Goal: Information Seeking & Learning: Learn about a topic

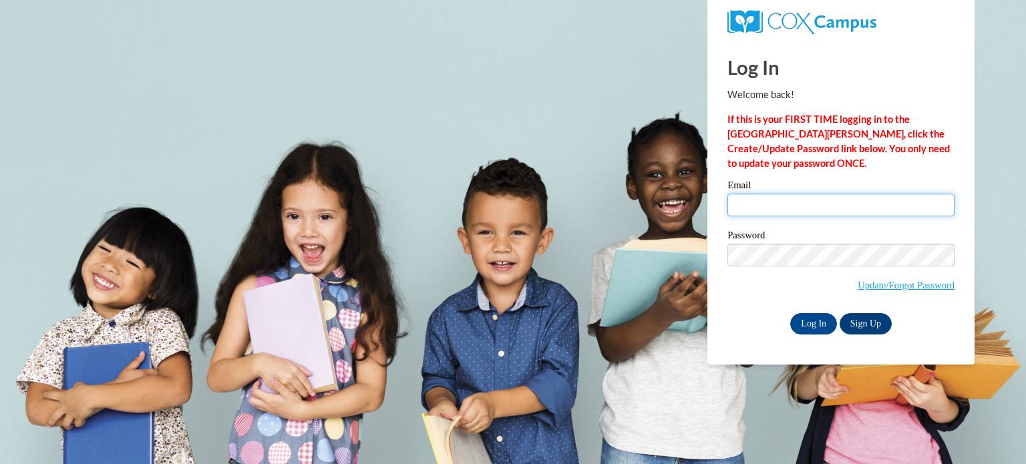
click at [745, 210] on input "Email" at bounding box center [841, 205] width 227 height 23
type input "parchemk@sdoj.org"
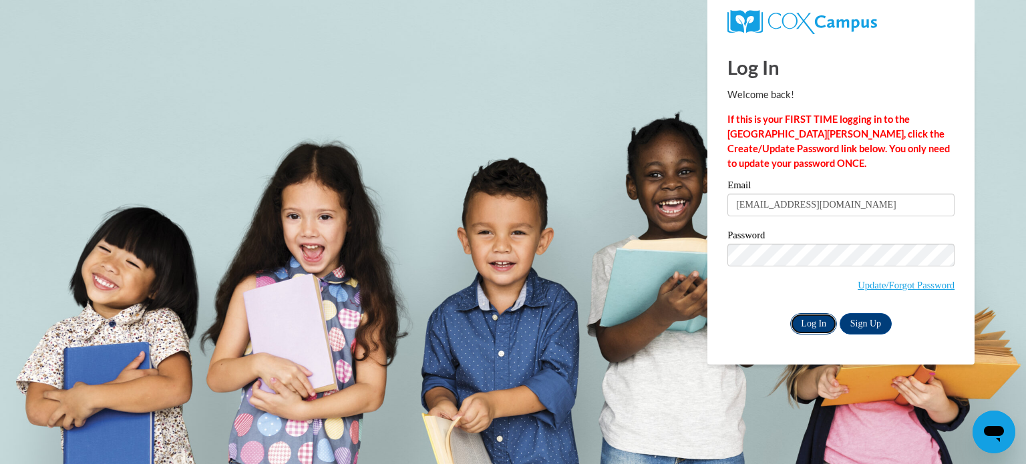
click at [814, 328] on input "Log In" at bounding box center [814, 323] width 47 height 21
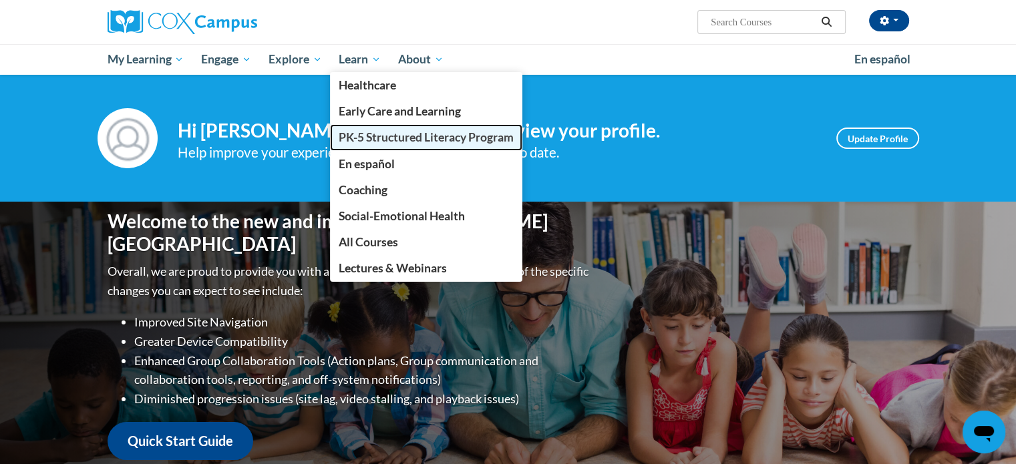
click at [354, 138] on span "PK-5 Structured Literacy Program" at bounding box center [426, 137] width 175 height 14
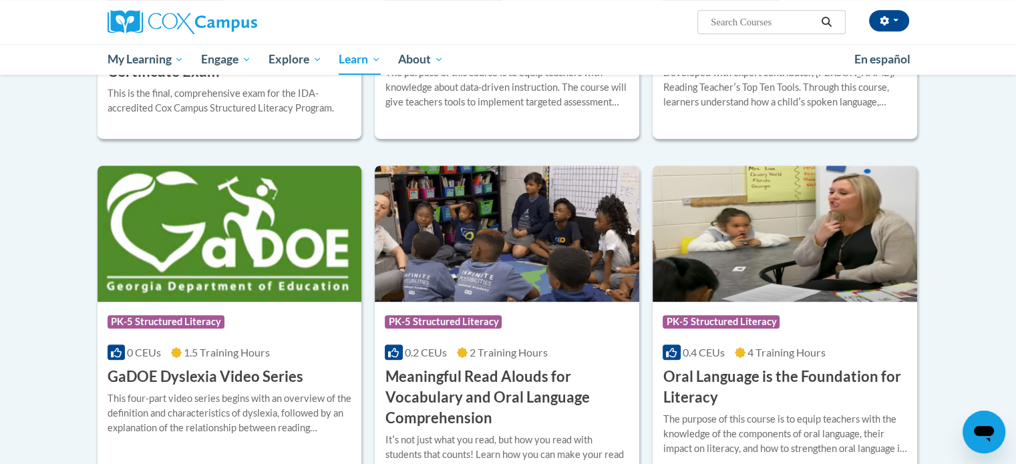
scroll to position [1077, 0]
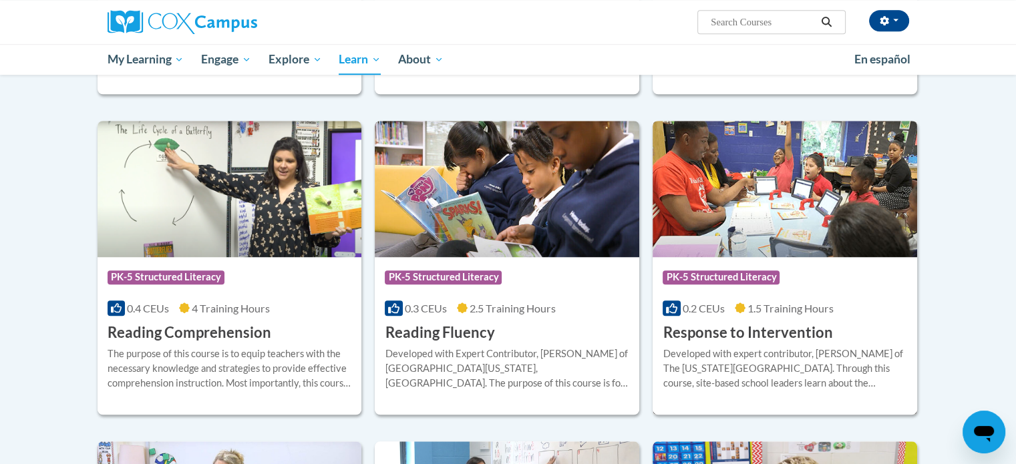
click at [789, 215] on img at bounding box center [785, 189] width 265 height 136
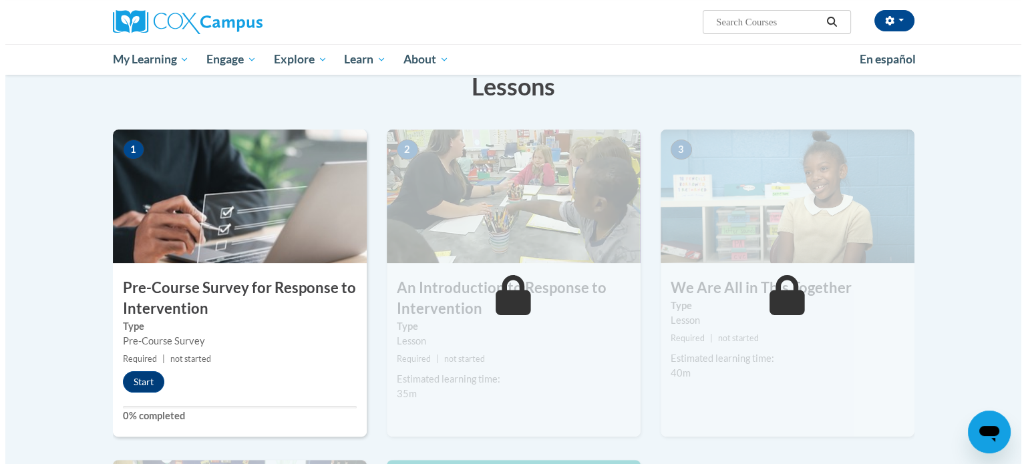
scroll to position [245, 0]
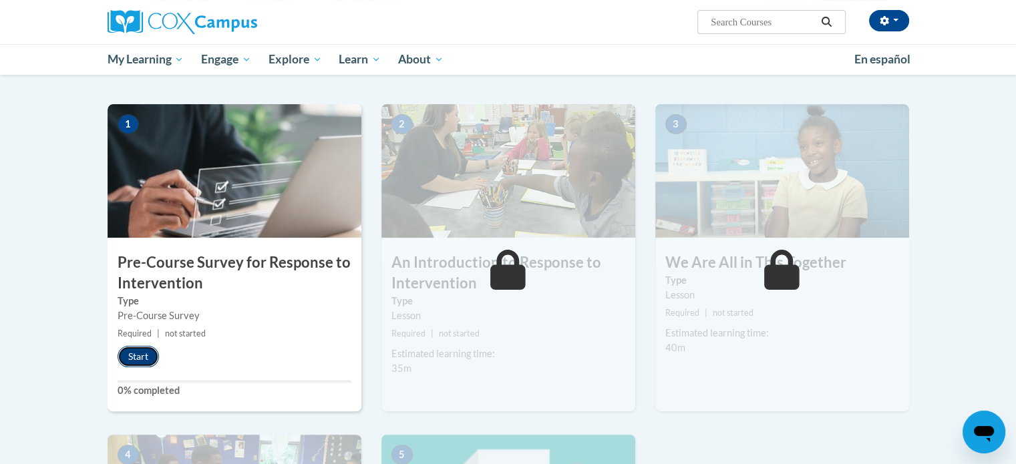
click at [144, 354] on button "Start" at bounding box center [138, 356] width 41 height 21
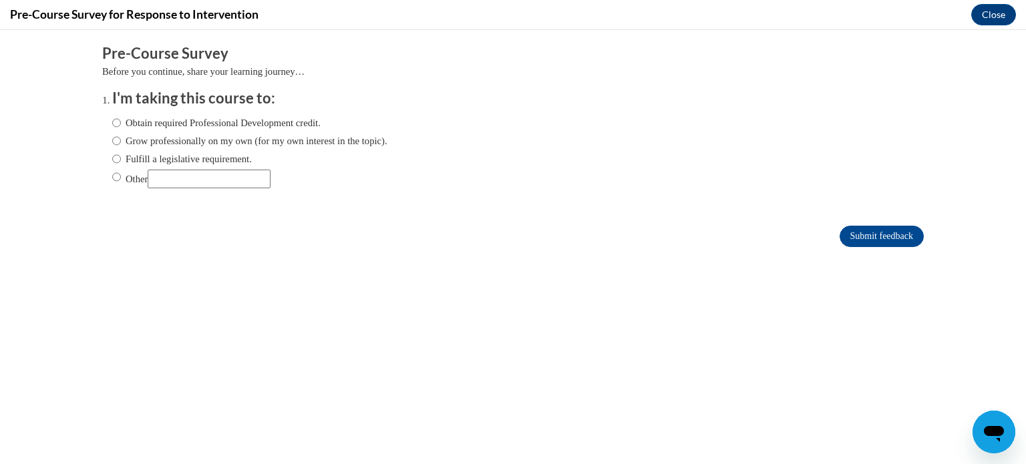
scroll to position [0, 0]
click at [118, 162] on label "Fulfill a legislative requirement." at bounding box center [182, 159] width 140 height 15
click at [118, 162] on input "Fulfill a legislative requirement." at bounding box center [116, 159] width 9 height 15
radio input "true"
click at [876, 229] on input "Submit feedback" at bounding box center [882, 236] width 84 height 21
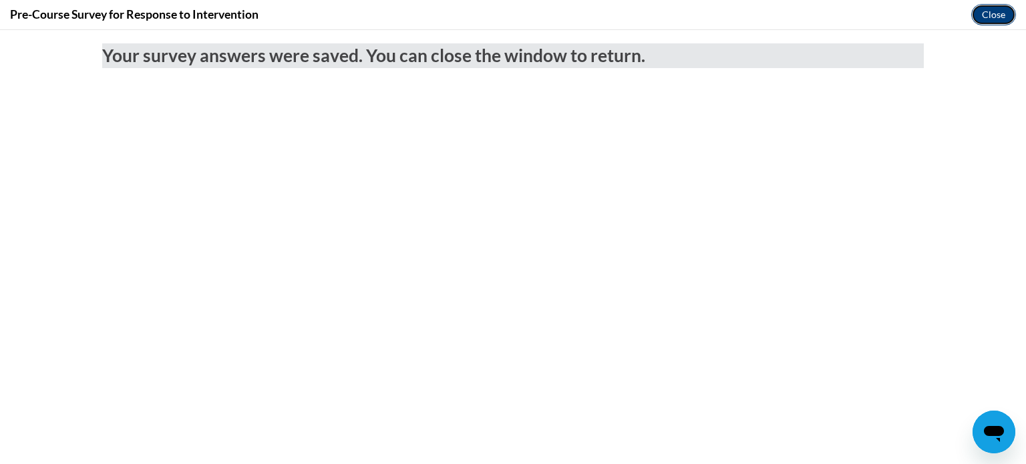
click at [994, 17] on button "Close" at bounding box center [994, 14] width 45 height 21
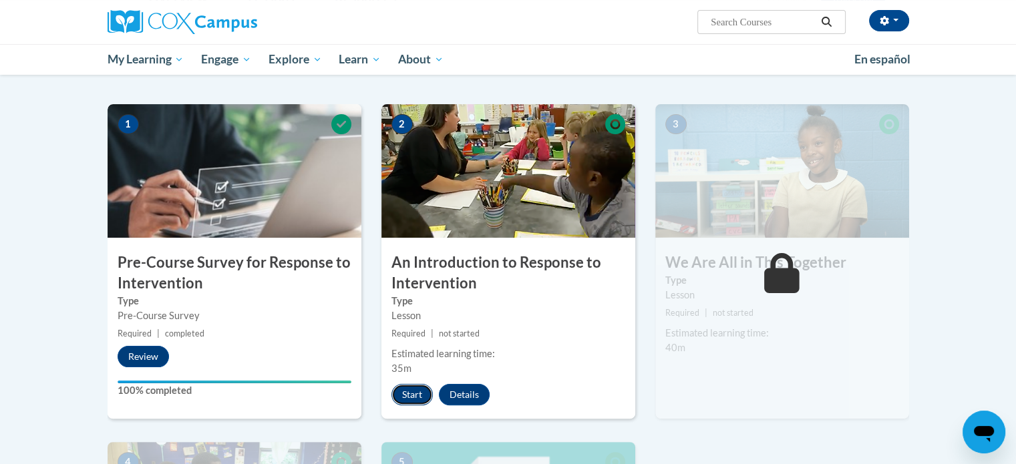
click at [409, 391] on button "Start" at bounding box center [412, 394] width 41 height 21
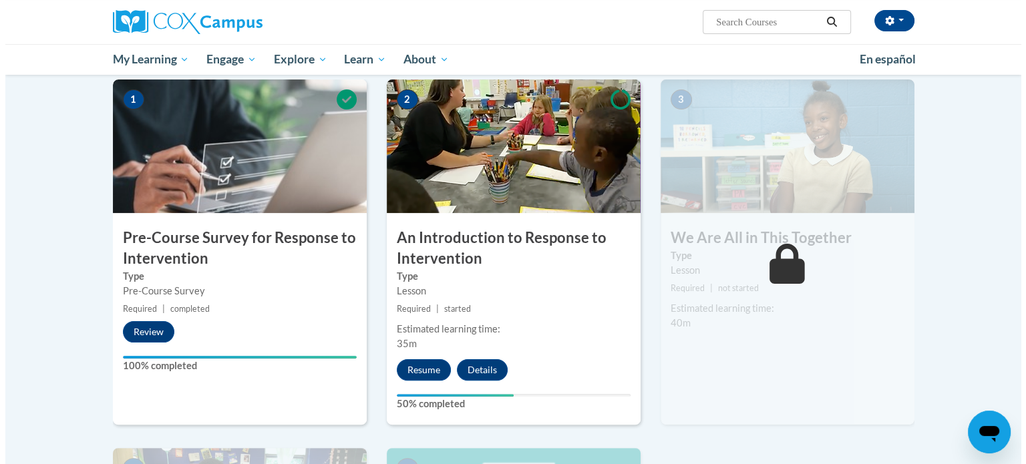
scroll to position [271, 0]
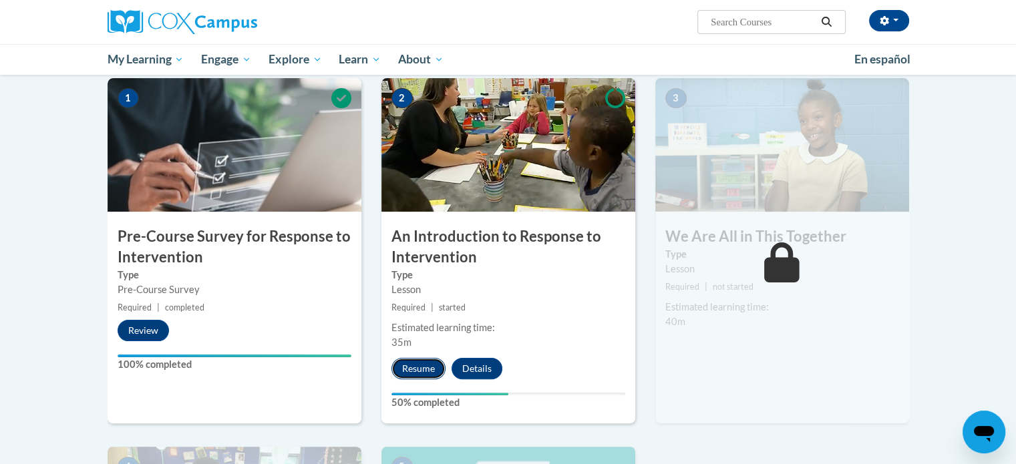
click at [428, 366] on button "Resume" at bounding box center [419, 368] width 54 height 21
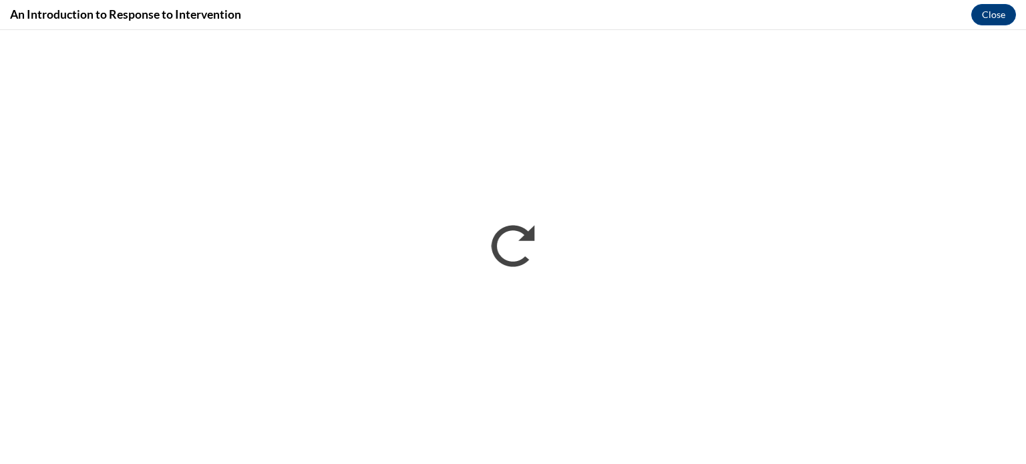
scroll to position [0, 0]
click at [981, 29] on div "An Introduction to Response to Intervention Close" at bounding box center [513, 15] width 1026 height 30
